Goal: Check status: Check status

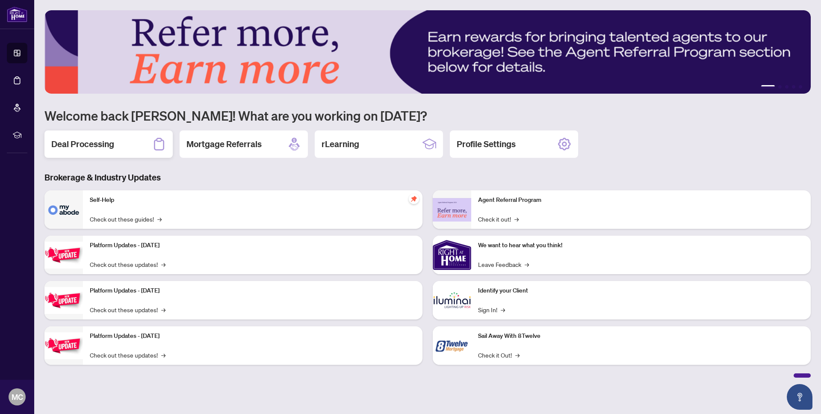
click at [92, 148] on h2 "Deal Processing" at bounding box center [82, 144] width 63 height 12
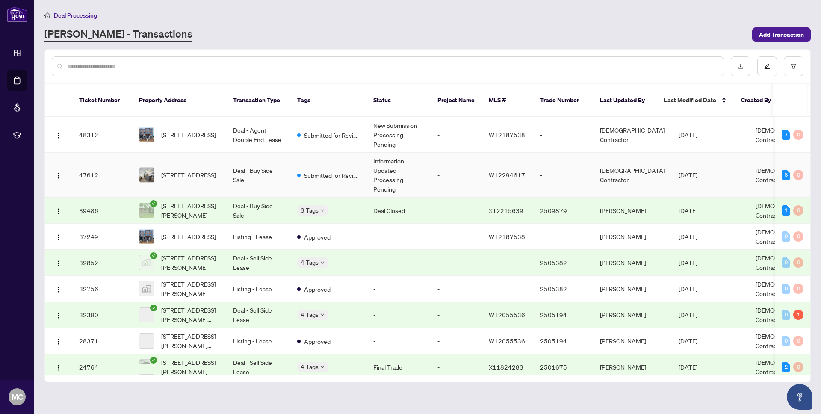
scroll to position [0, 0]
click at [424, 163] on td "Information Updated - Processing Pending" at bounding box center [398, 174] width 64 height 45
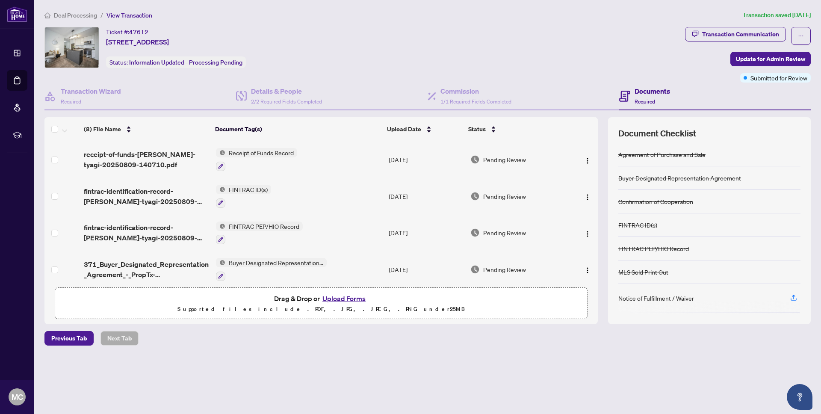
scroll to position [49, 0]
click at [70, 15] on span "Deal Processing" at bounding box center [75, 16] width 43 height 8
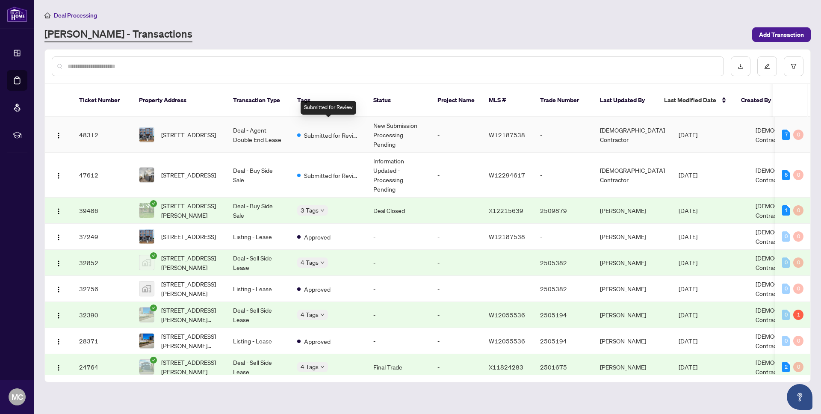
click at [339, 130] on span "Submitted for Review" at bounding box center [332, 134] width 56 height 9
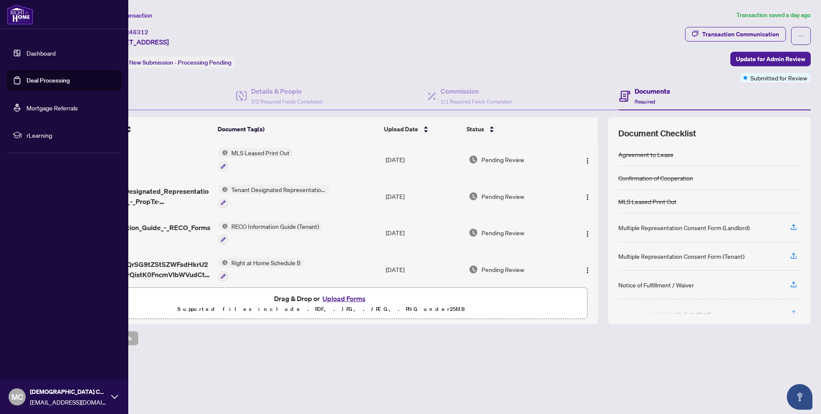
click at [44, 55] on link "Dashboard" at bounding box center [41, 53] width 29 height 8
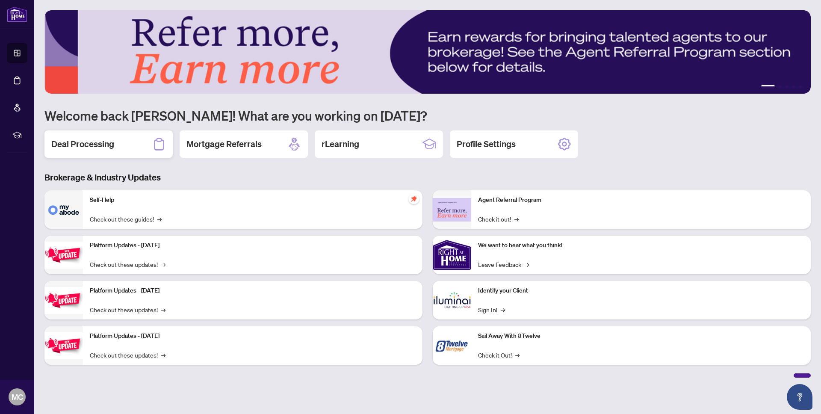
click at [86, 139] on h2 "Deal Processing" at bounding box center [82, 144] width 63 height 12
